Goal: Transaction & Acquisition: Obtain resource

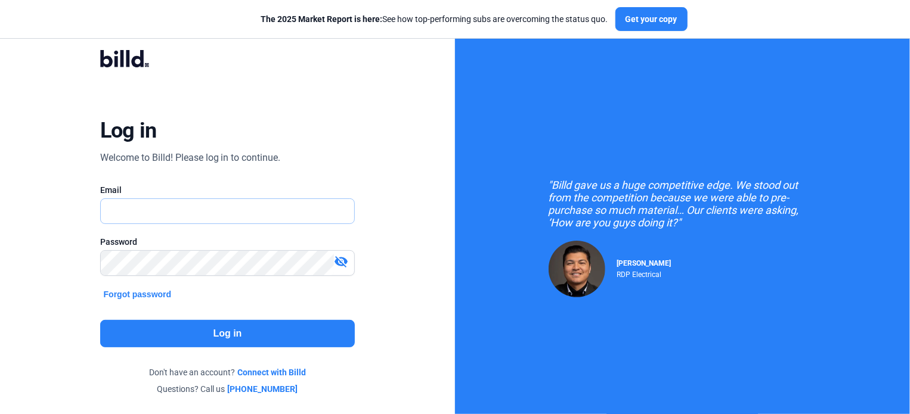
type input "[EMAIL_ADDRESS][DOMAIN_NAME]"
click at [209, 332] on button "Log in" at bounding box center [227, 333] width 255 height 27
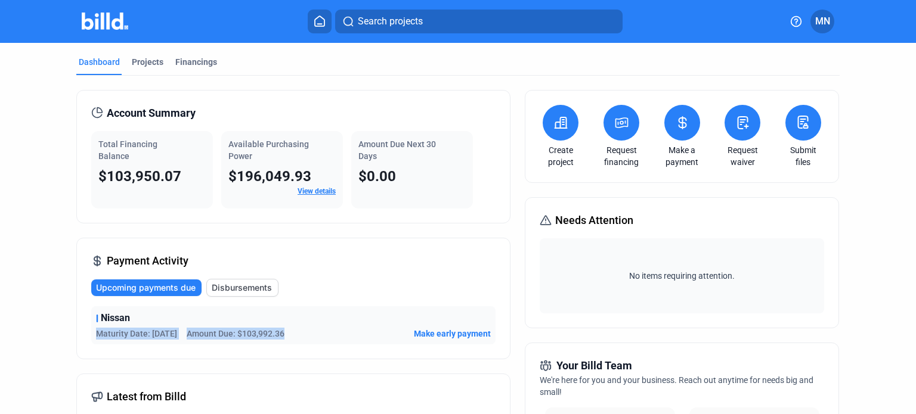
drag, startPoint x: 313, startPoint y: 337, endPoint x: 196, endPoint y: 326, distance: 117.4
click at [196, 326] on div "Nissan Maturity Date: [DATE] Amount Due: $103,992.36 Make early payment" at bounding box center [293, 325] width 404 height 38
drag, startPoint x: 236, startPoint y: 152, endPoint x: 267, endPoint y: 150, distance: 30.5
click at [267, 150] on div "Available Purchasing Power" at bounding box center [281, 150] width 107 height 24
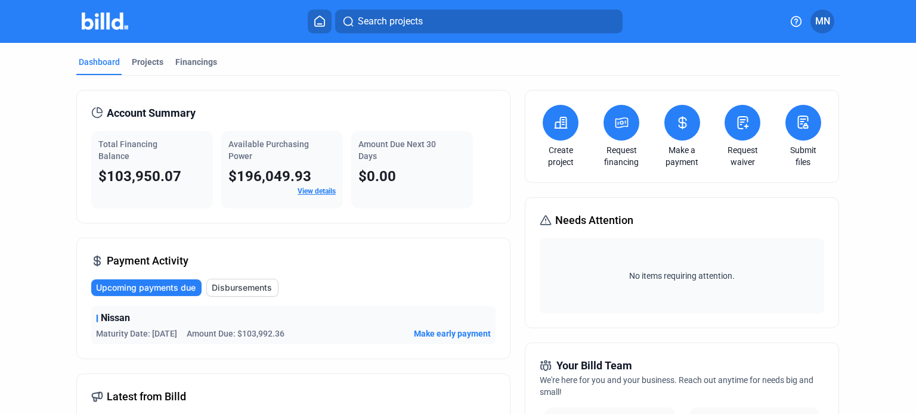
click at [275, 151] on div "Available Purchasing Power" at bounding box center [281, 150] width 107 height 24
click at [144, 66] on div "Projects" at bounding box center [148, 62] width 32 height 12
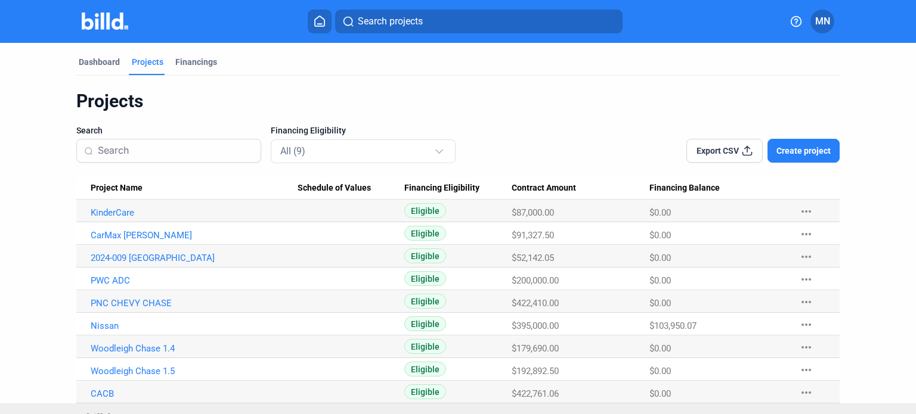
drag, startPoint x: 408, startPoint y: 236, endPoint x: 683, endPoint y: 225, distance: 275.7
click at [683, 225] on tr "CarMax [PERSON_NAME] $91,327.50 $0.00 more_horiz" at bounding box center [457, 233] width 763 height 23
click at [577, 218] on div "$91,327.50" at bounding box center [581, 213] width 138 height 11
click at [146, 218] on link "CarMax [PERSON_NAME]" at bounding box center [194, 213] width 207 height 11
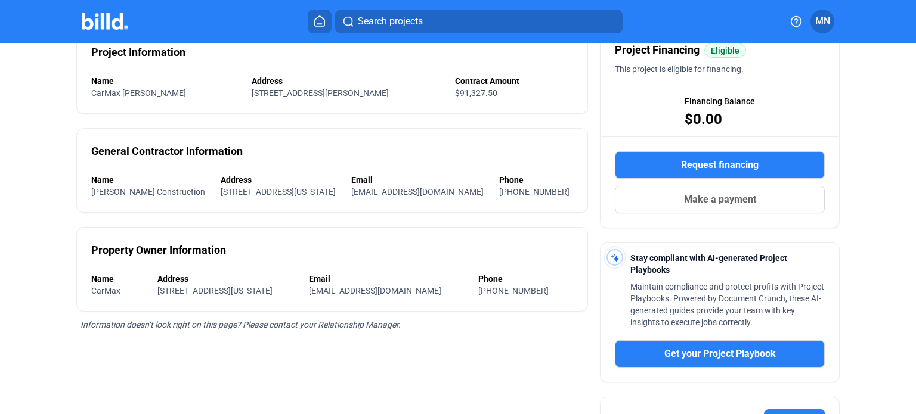
scroll to position [119, 0]
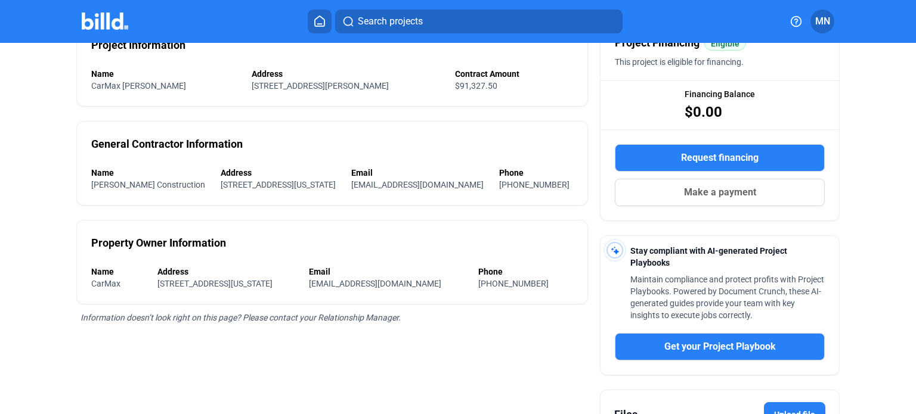
click at [718, 157] on span "Request financing" at bounding box center [720, 158] width 78 height 14
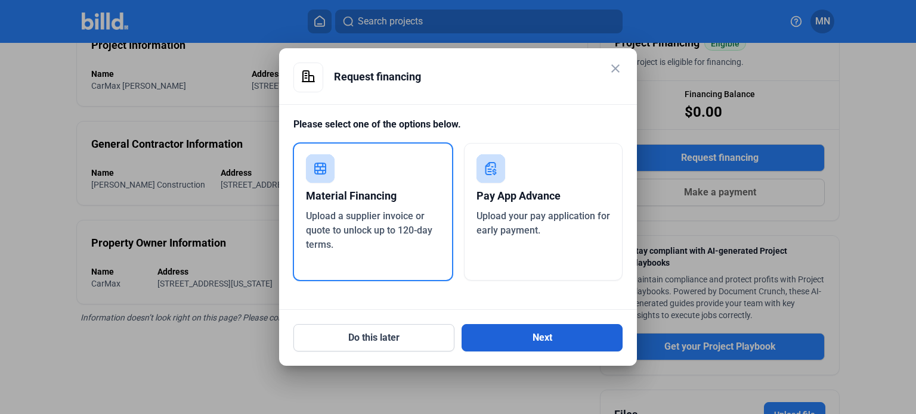
click at [503, 333] on button "Next" at bounding box center [542, 337] width 161 height 27
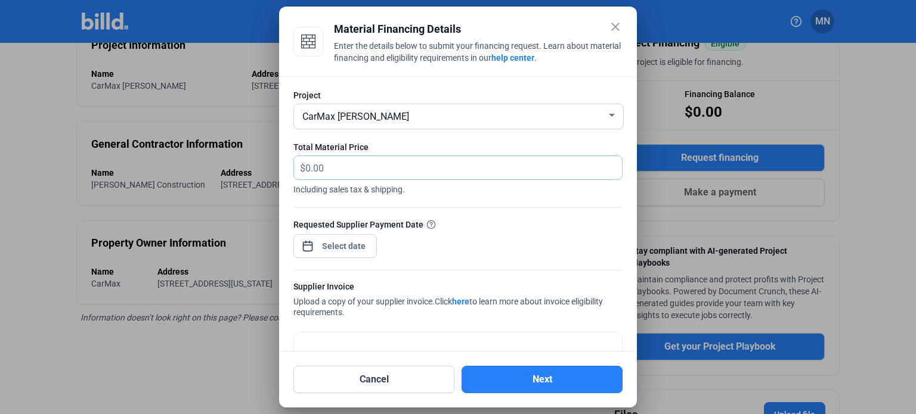
click at [345, 169] on input "text" at bounding box center [463, 167] width 317 height 23
paste input "13,624.28"
type input "13,624.28"
click at [354, 247] on div "close Material Financing Details Enter the details below to submit your financi…" at bounding box center [458, 207] width 916 height 414
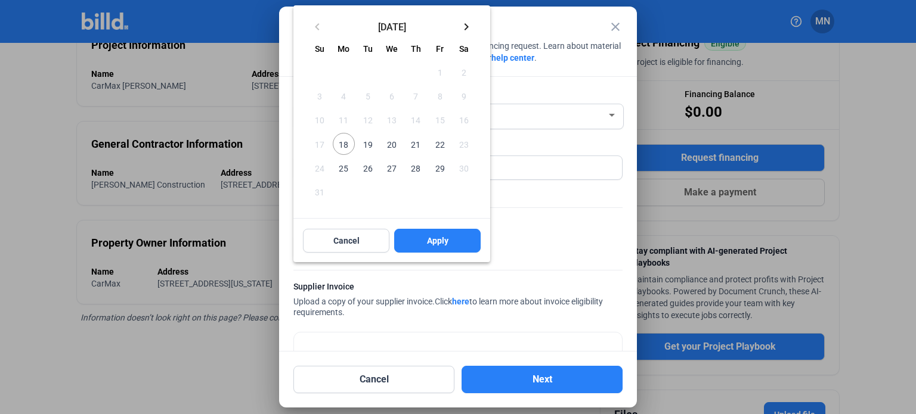
click at [340, 171] on span "25" at bounding box center [343, 167] width 21 height 21
click at [429, 239] on span "Apply" at bounding box center [437, 241] width 21 height 12
type input "[DATE]"
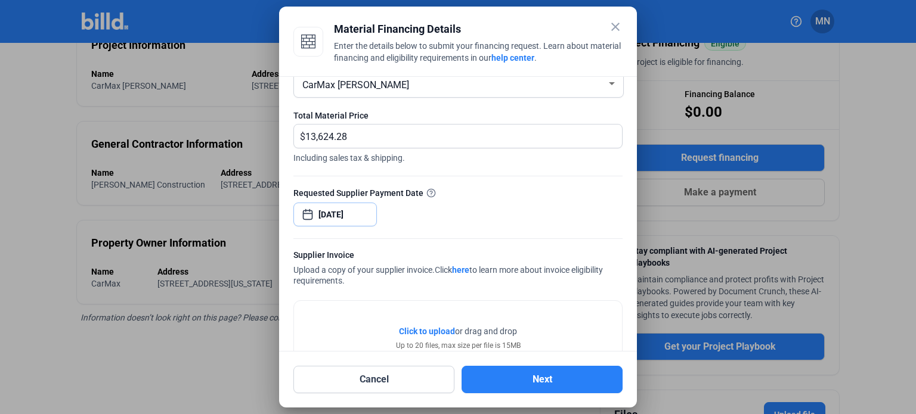
scroll to position [60, 0]
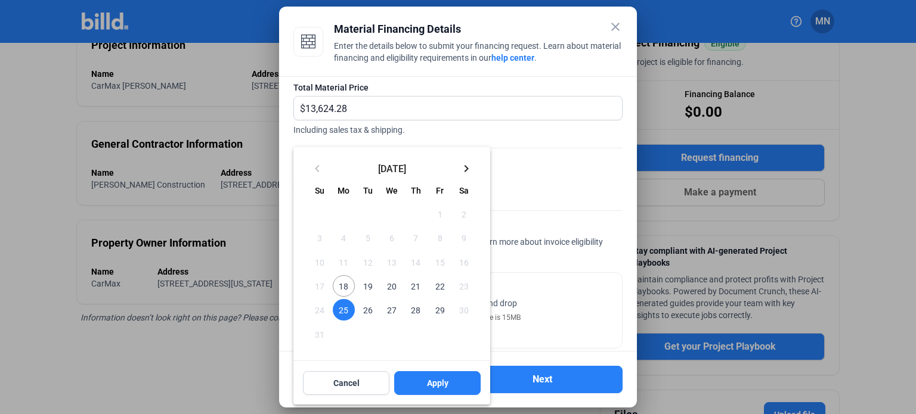
click at [348, 308] on span "25" at bounding box center [343, 309] width 21 height 21
click at [420, 377] on button "Apply" at bounding box center [437, 383] width 86 height 24
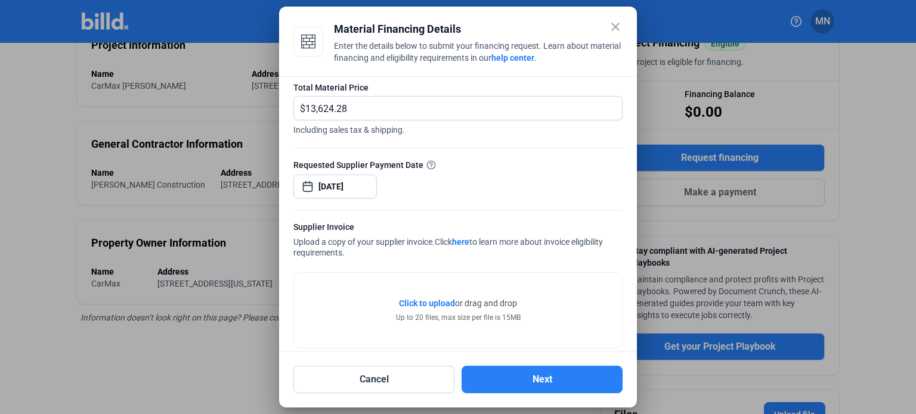
click at [433, 301] on span "Click to upload" at bounding box center [427, 304] width 56 height 10
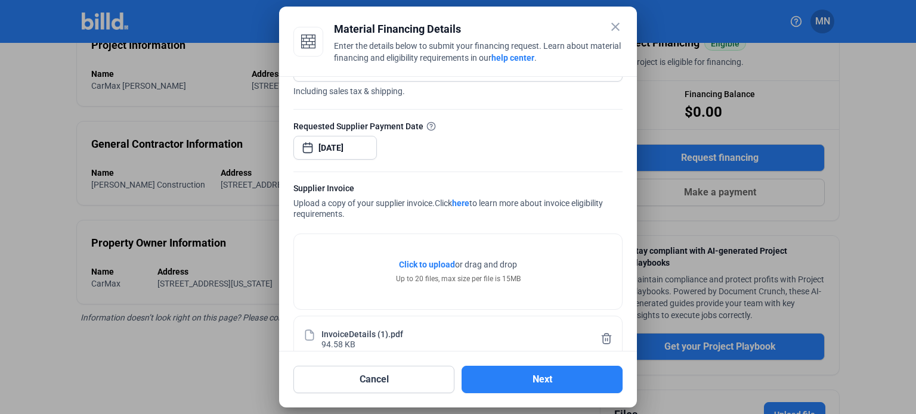
scroll to position [119, 0]
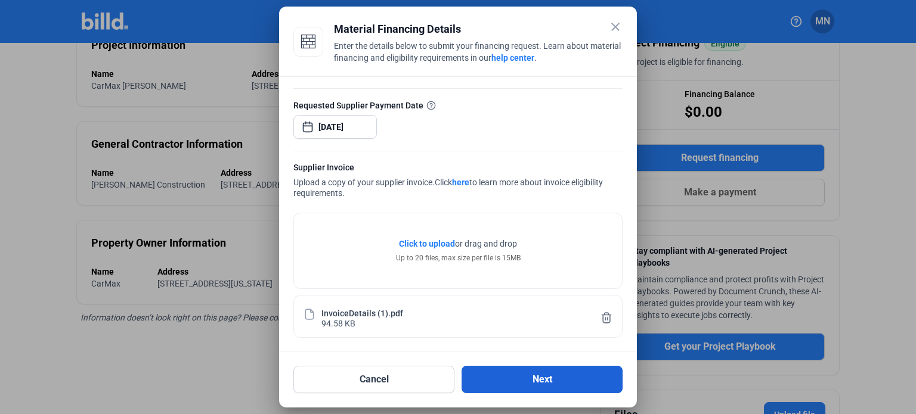
click at [515, 376] on button "Next" at bounding box center [542, 379] width 161 height 27
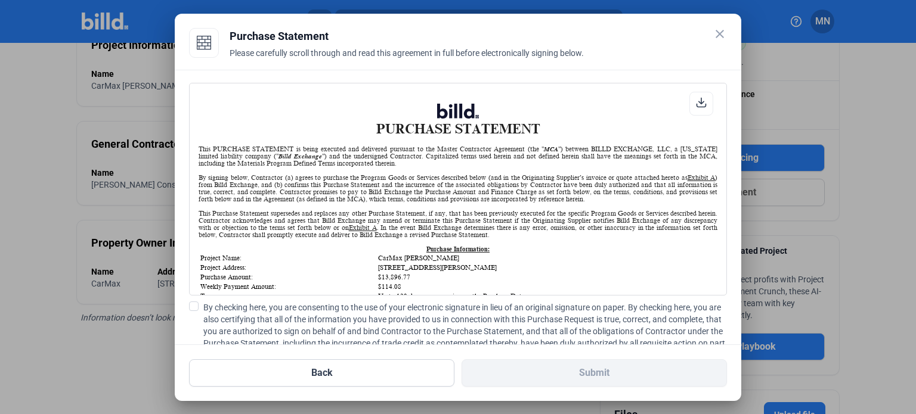
scroll to position [0, 0]
click at [195, 304] on span at bounding box center [194, 307] width 10 height 10
click at [0, 0] on input "By checking here, you are consenting to the use of your electronic signature in…" at bounding box center [0, 0] width 0 height 0
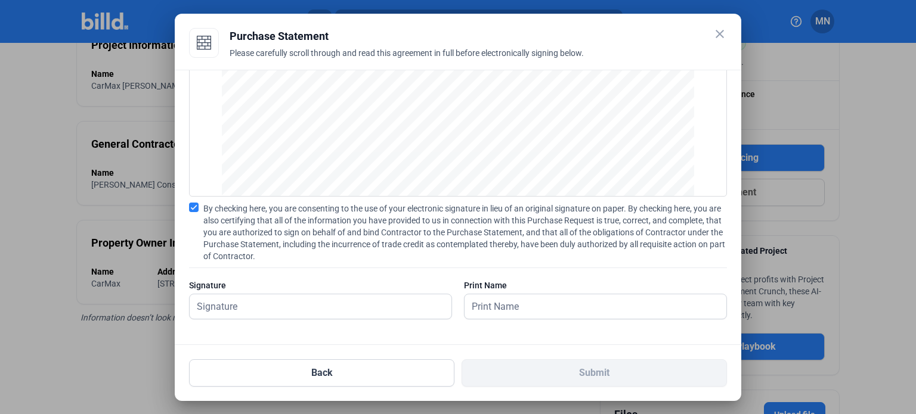
scroll to position [100, 0]
click at [293, 312] on input "text" at bounding box center [321, 306] width 262 height 24
type input "[PERSON_NAME]"
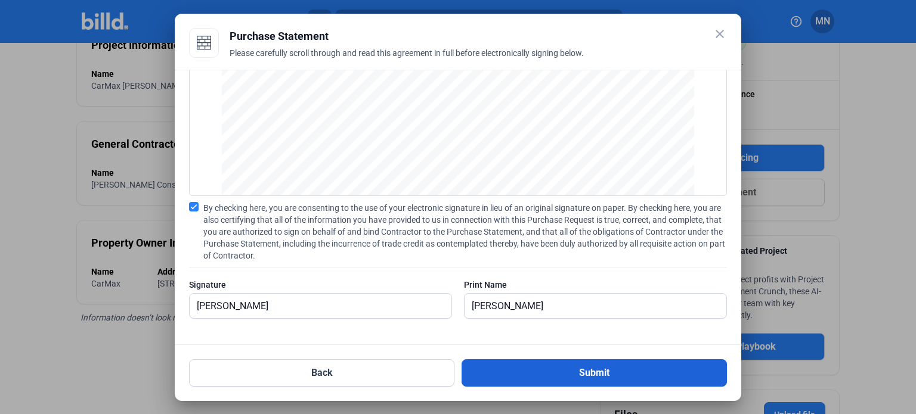
click at [537, 362] on button "Submit" at bounding box center [594, 373] width 265 height 27
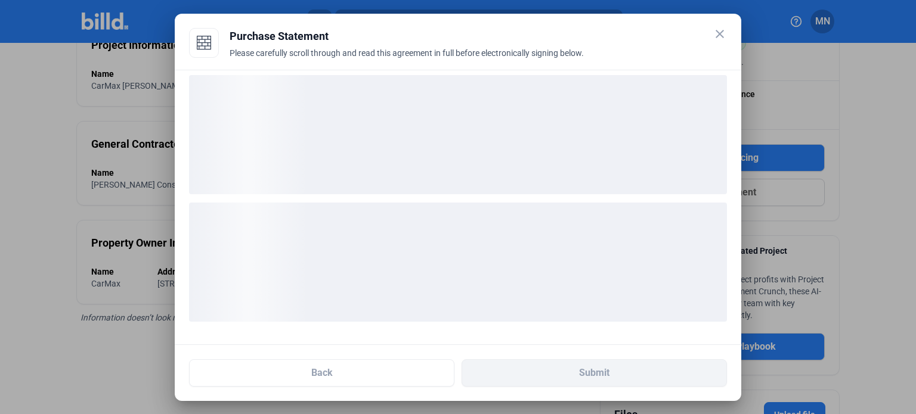
scroll to position [7, 0]
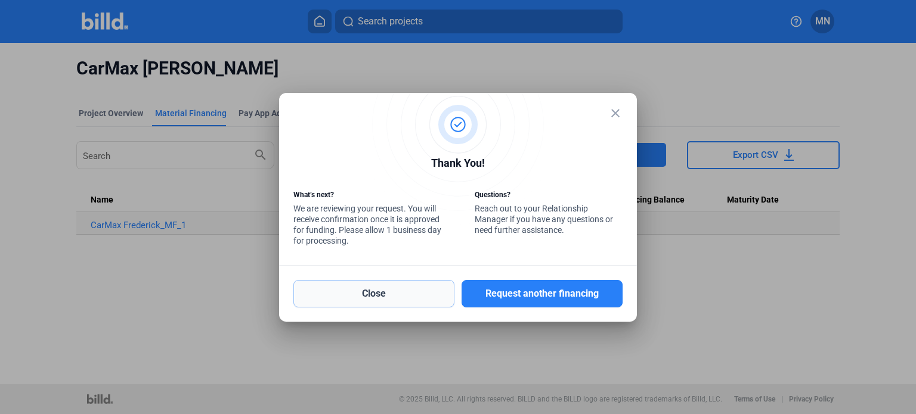
click at [363, 290] on button "Close" at bounding box center [373, 293] width 161 height 27
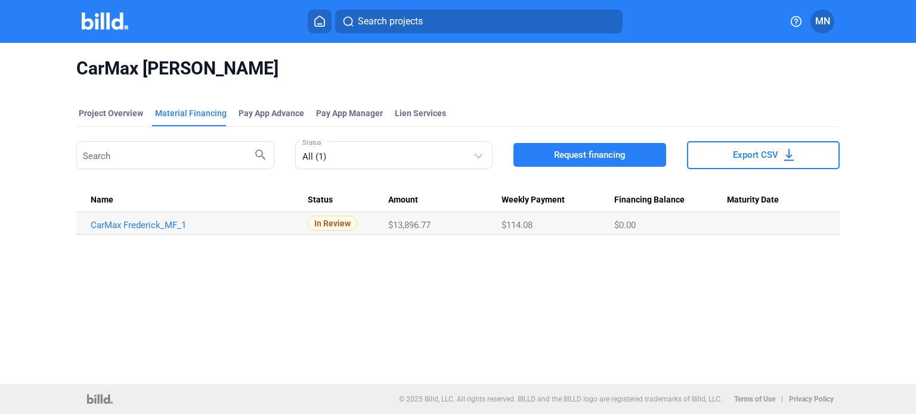
click at [324, 23] on icon at bounding box center [320, 21] width 12 height 11
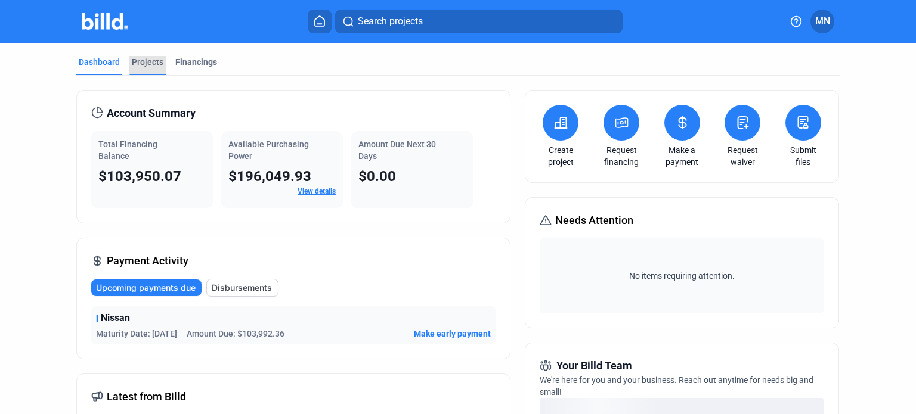
click at [147, 57] on div "Projects" at bounding box center [148, 62] width 32 height 12
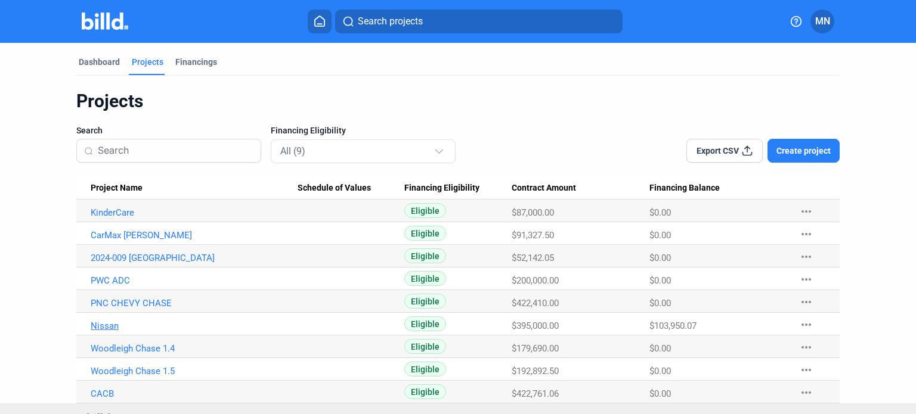
scroll to position [19, 0]
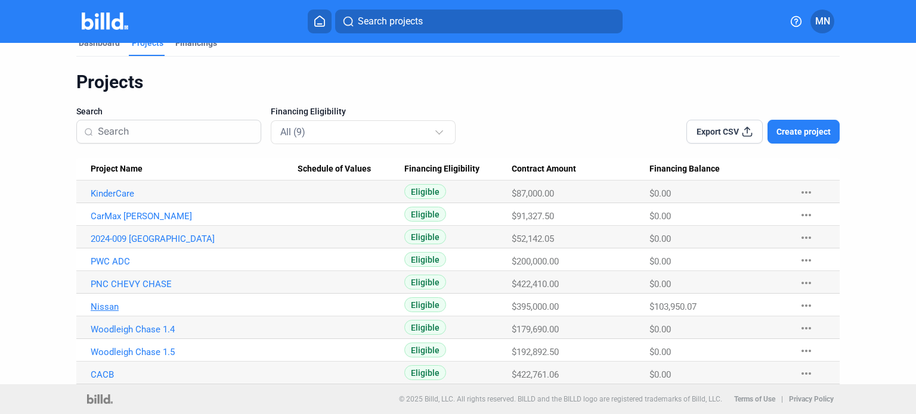
click at [97, 199] on link "Nissan" at bounding box center [194, 193] width 207 height 11
